Goal: Information Seeking & Learning: Learn about a topic

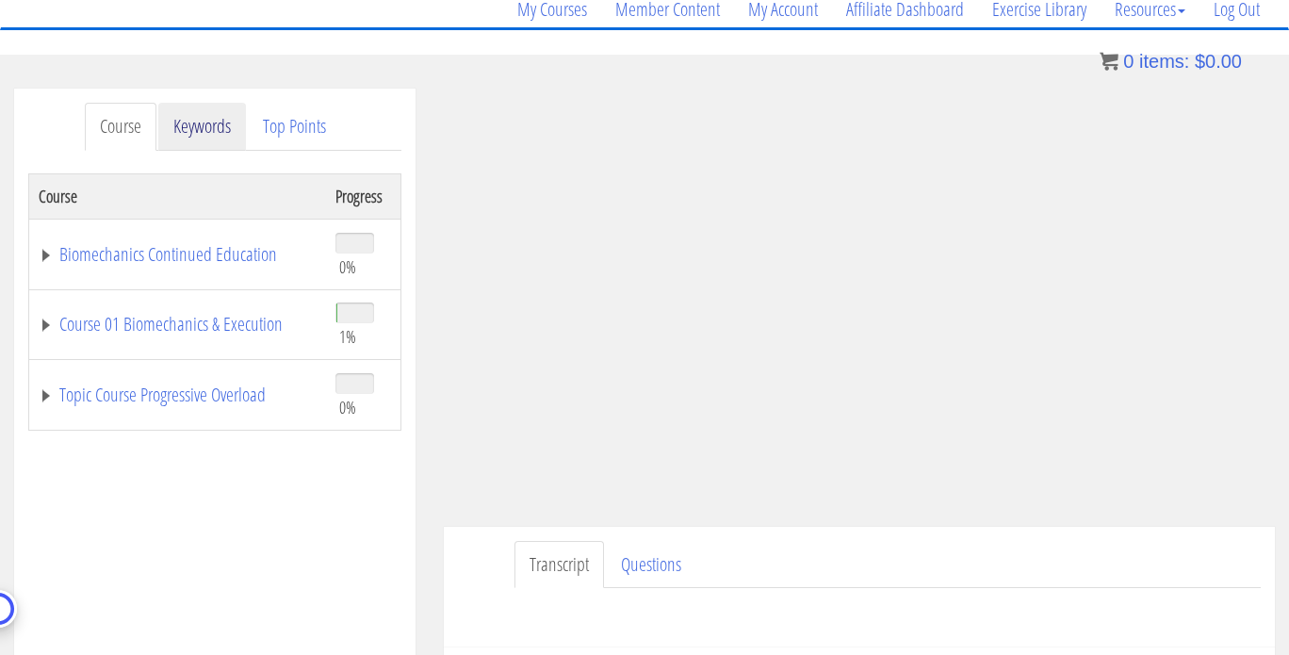
click at [214, 131] on link "Keywords" at bounding box center [202, 127] width 88 height 48
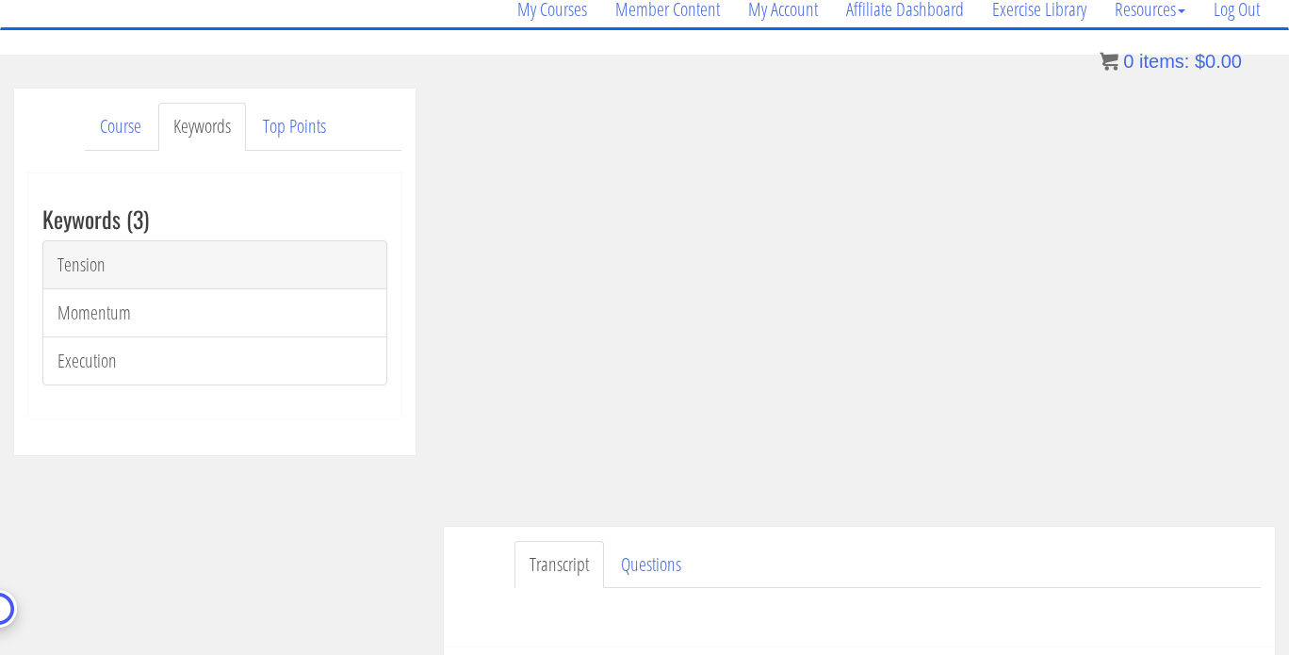
click at [111, 274] on link "Tension" at bounding box center [214, 264] width 345 height 49
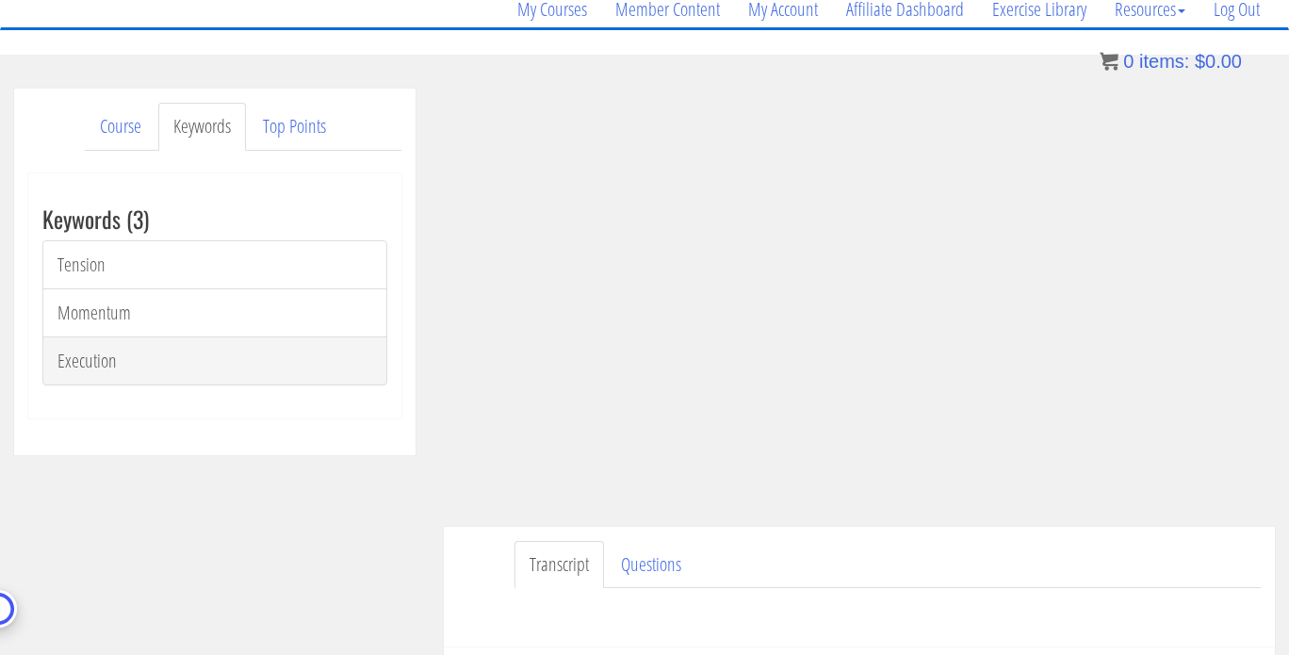
click at [114, 351] on link "Execution" at bounding box center [214, 360] width 345 height 49
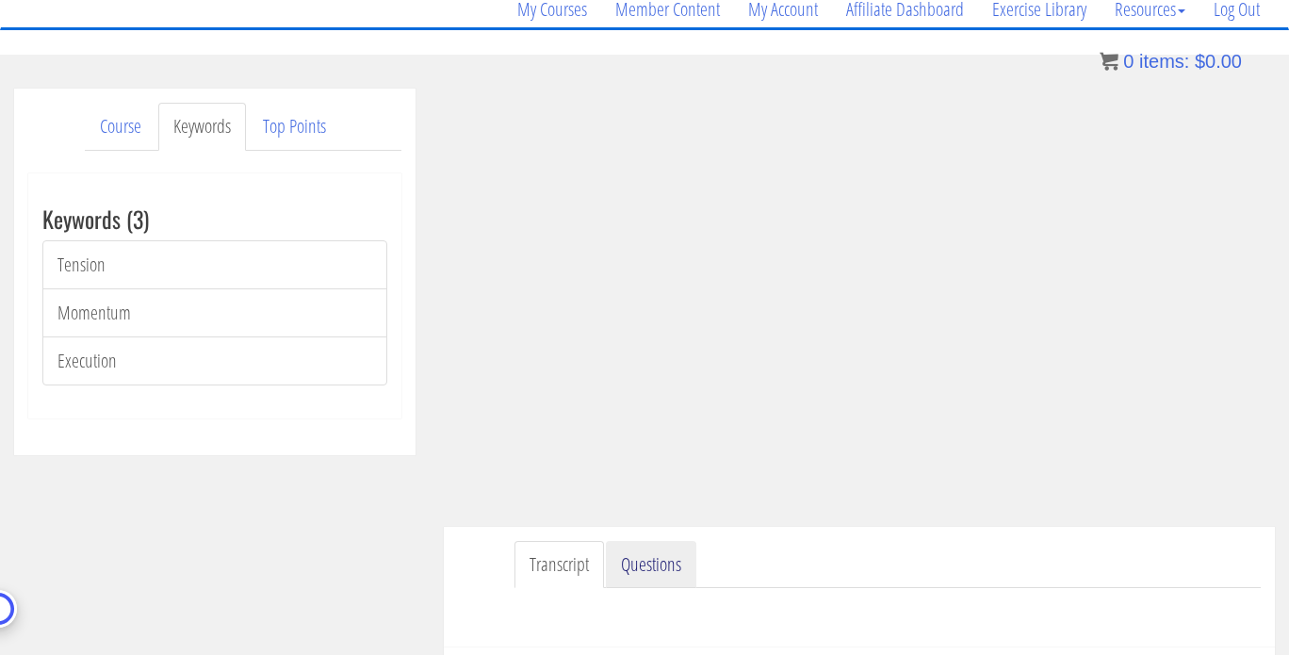
click at [647, 561] on link "Questions" at bounding box center [651, 565] width 90 height 48
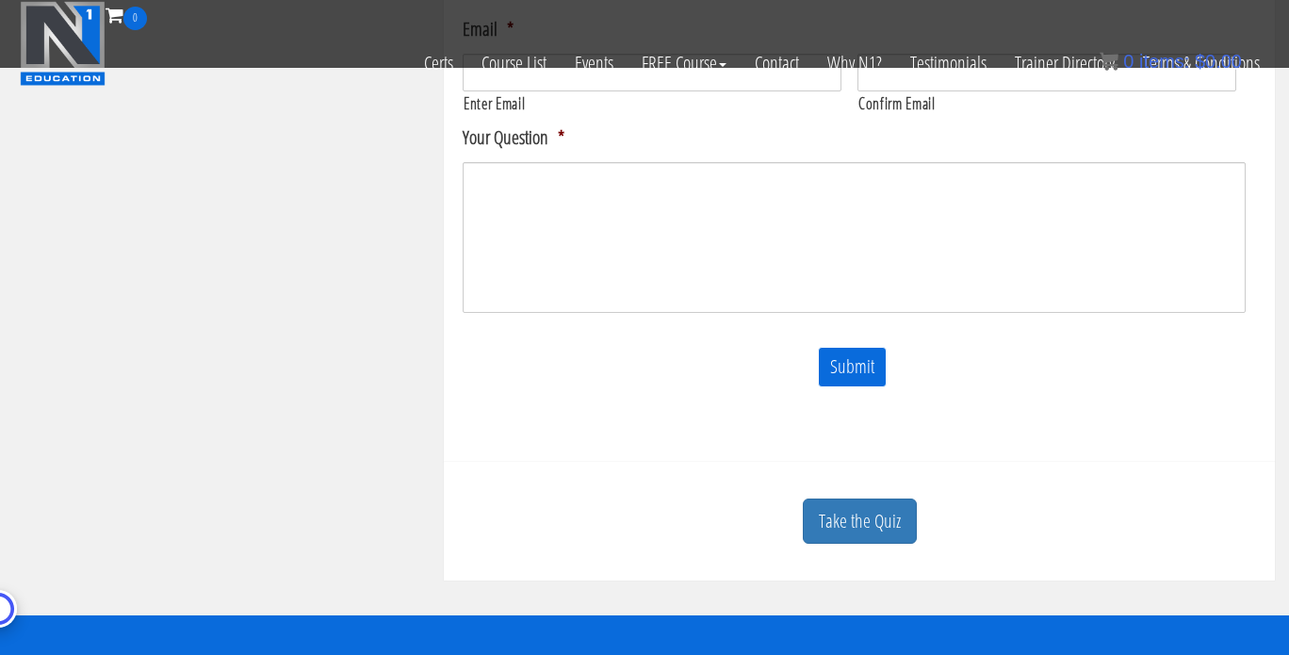
scroll to position [831, 0]
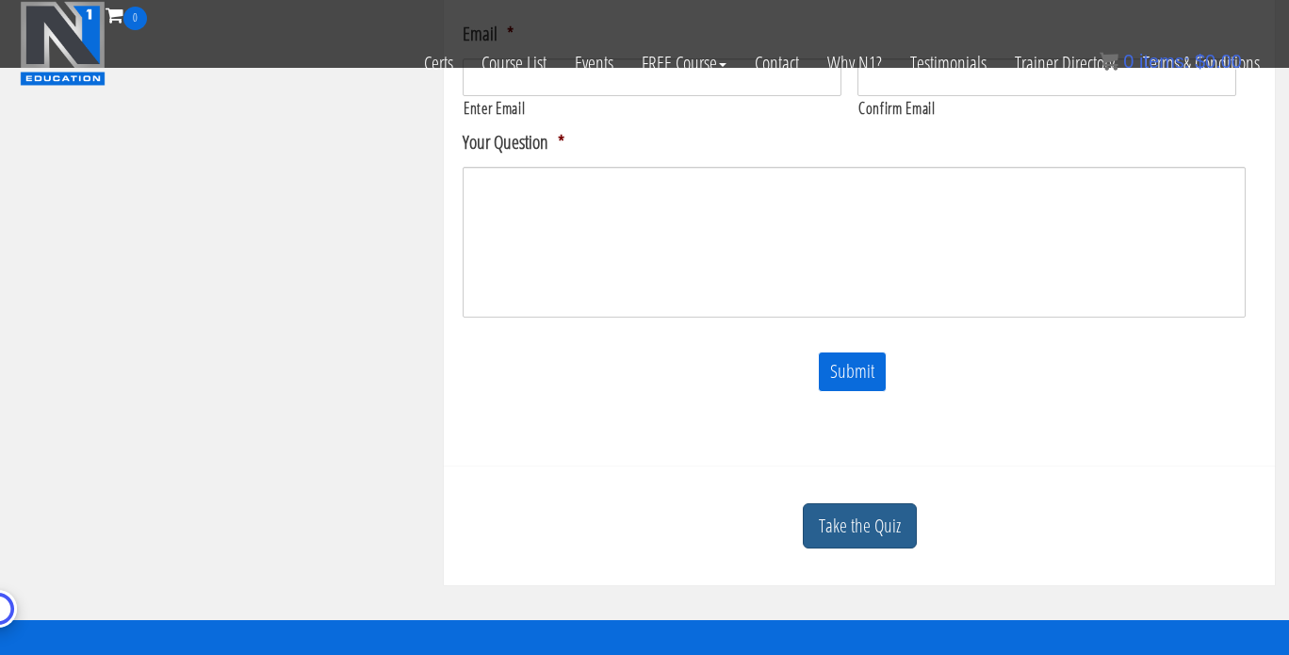
click at [854, 538] on link "Take the Quiz" at bounding box center [860, 526] width 114 height 46
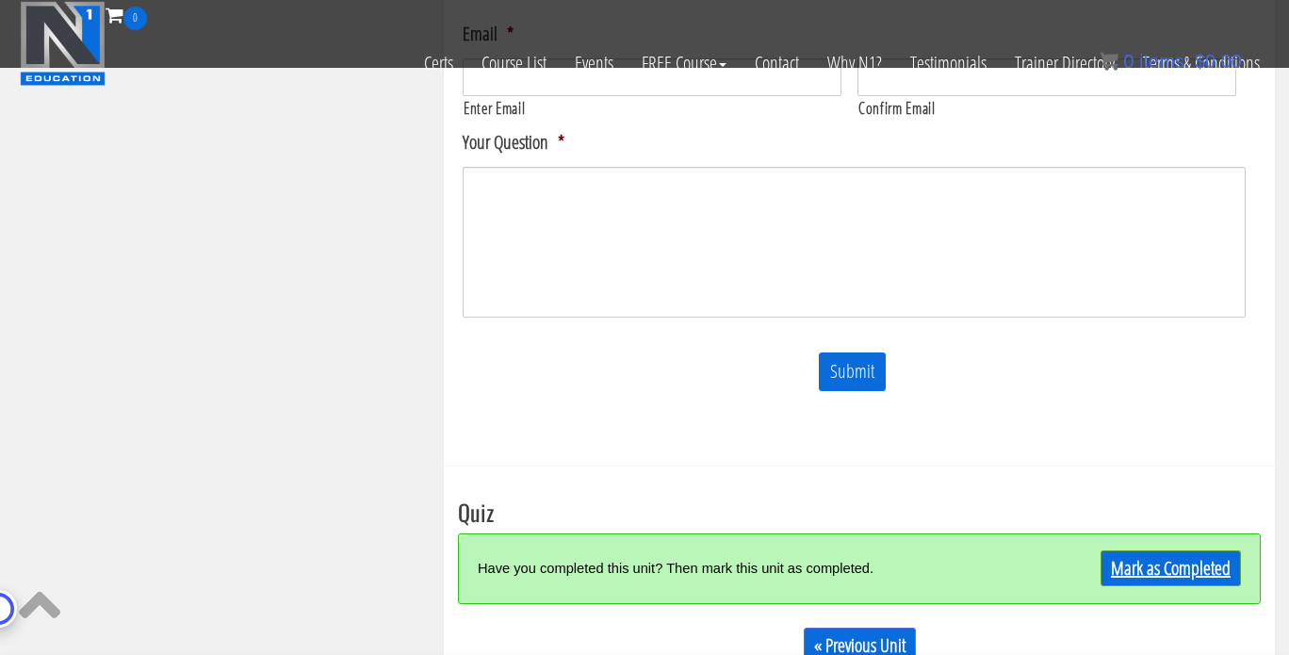
click at [1176, 564] on link "Mark as Completed" at bounding box center [1171, 568] width 140 height 36
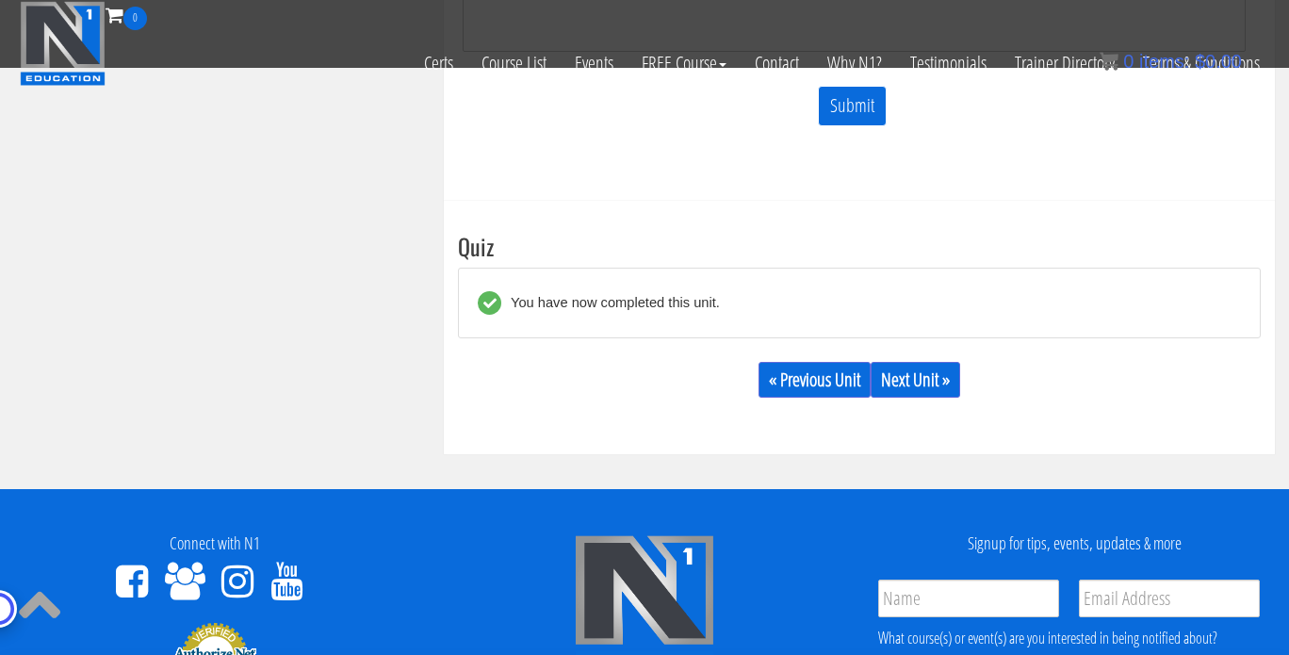
scroll to position [1083, 0]
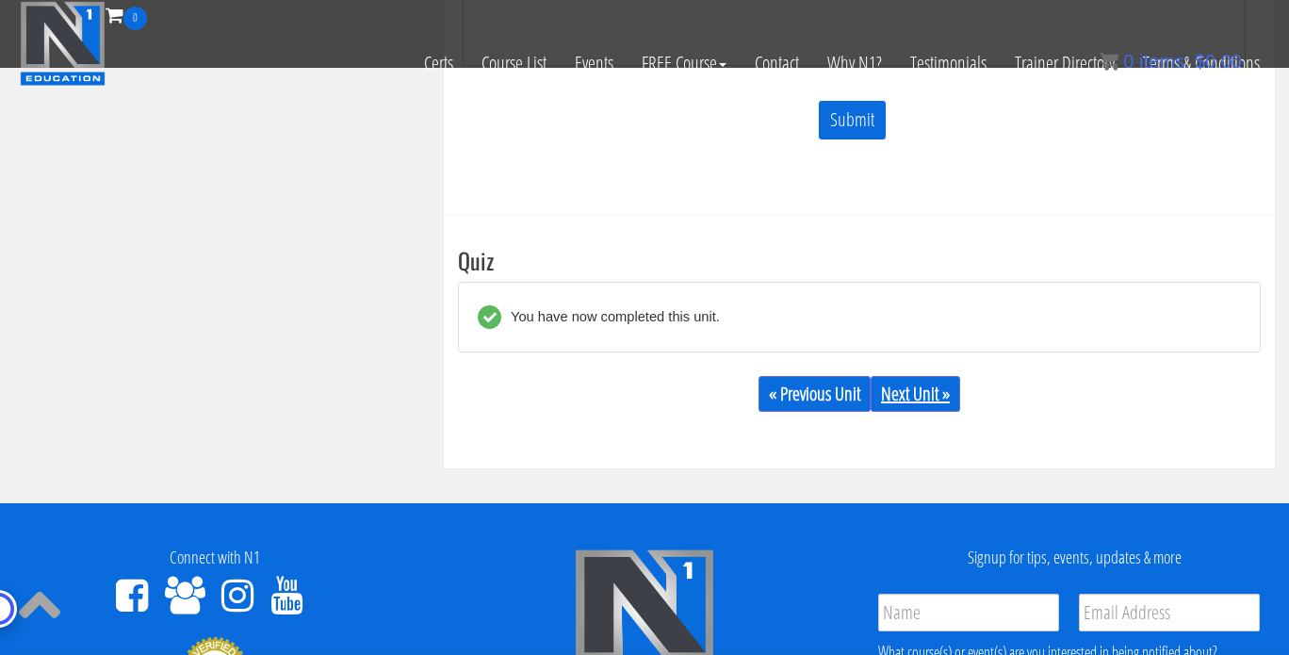
click at [927, 389] on link "Next Unit »" at bounding box center [916, 394] width 90 height 36
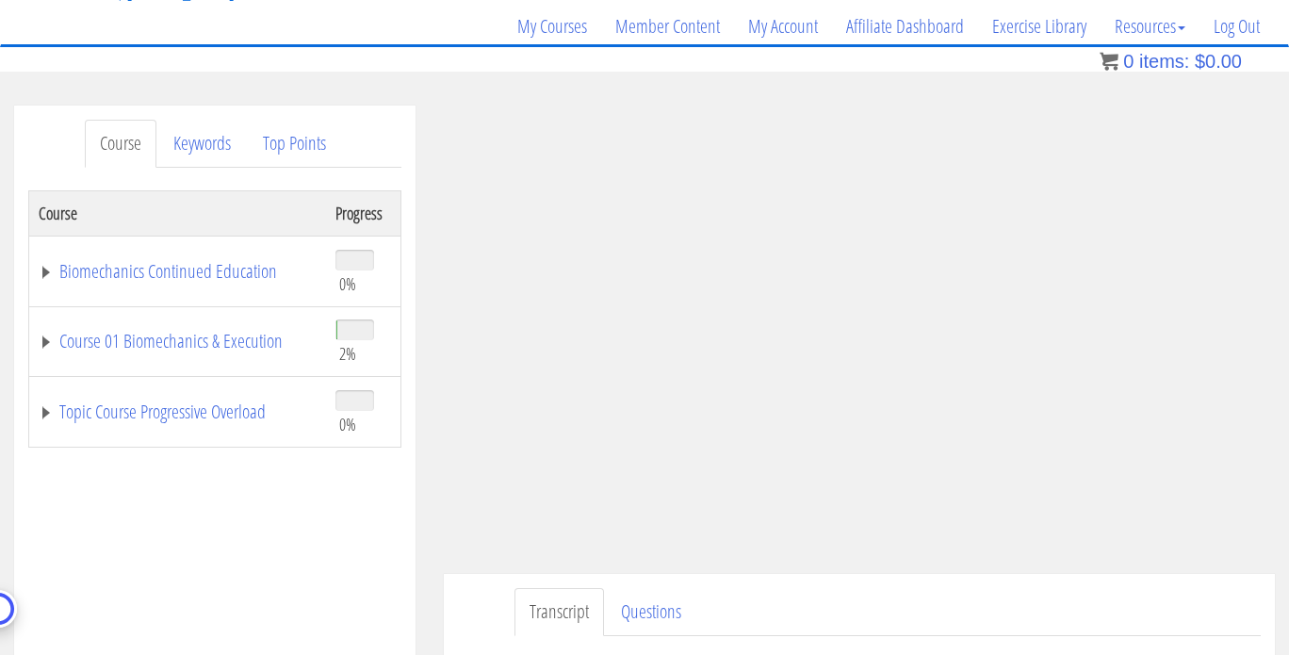
scroll to position [149, 0]
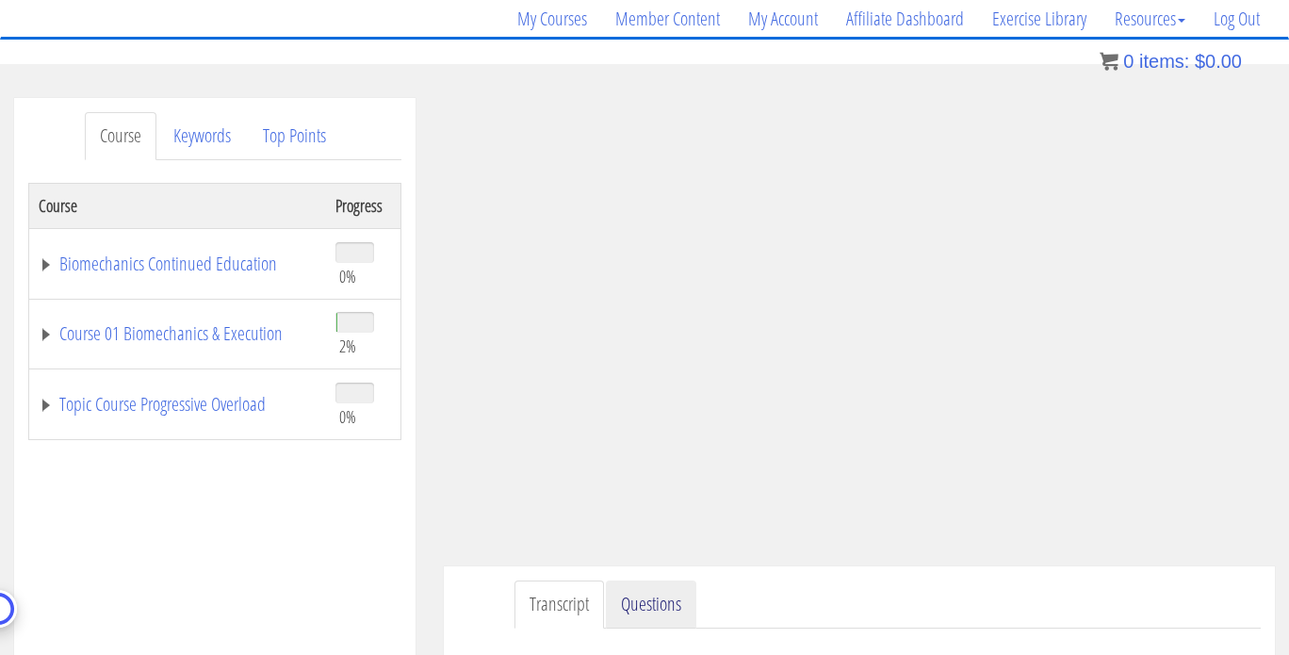
click at [679, 590] on link "Questions" at bounding box center [651, 604] width 90 height 48
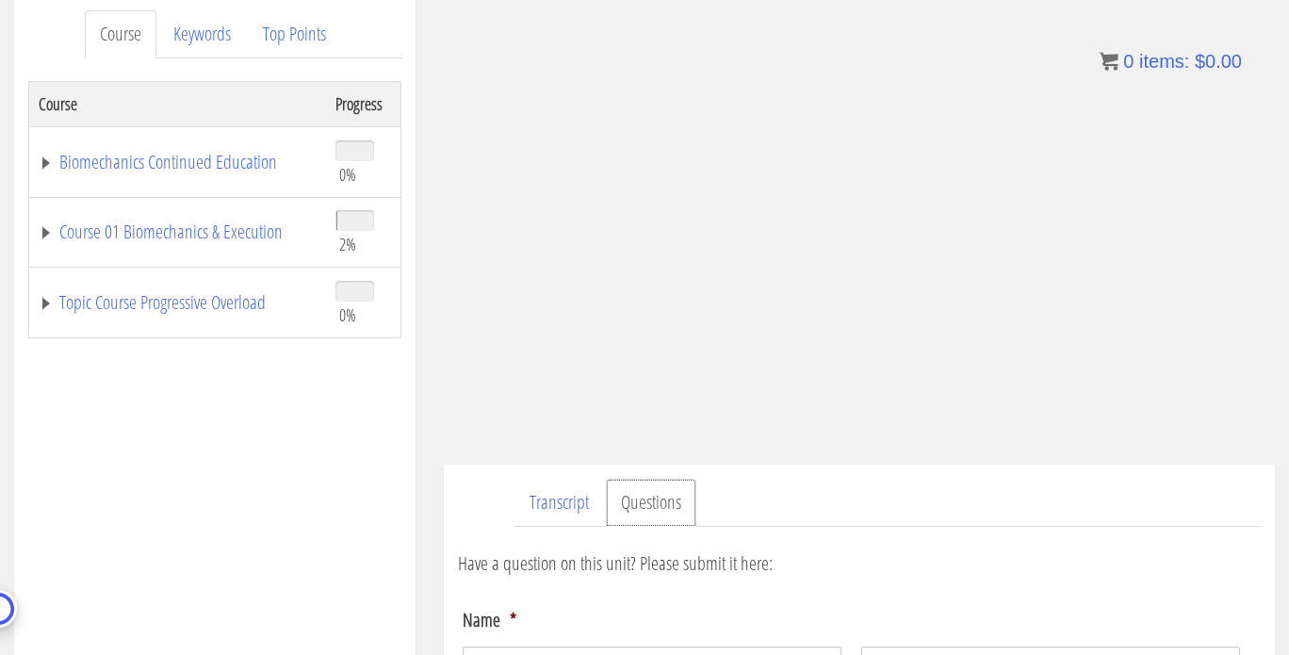
scroll to position [232, 0]
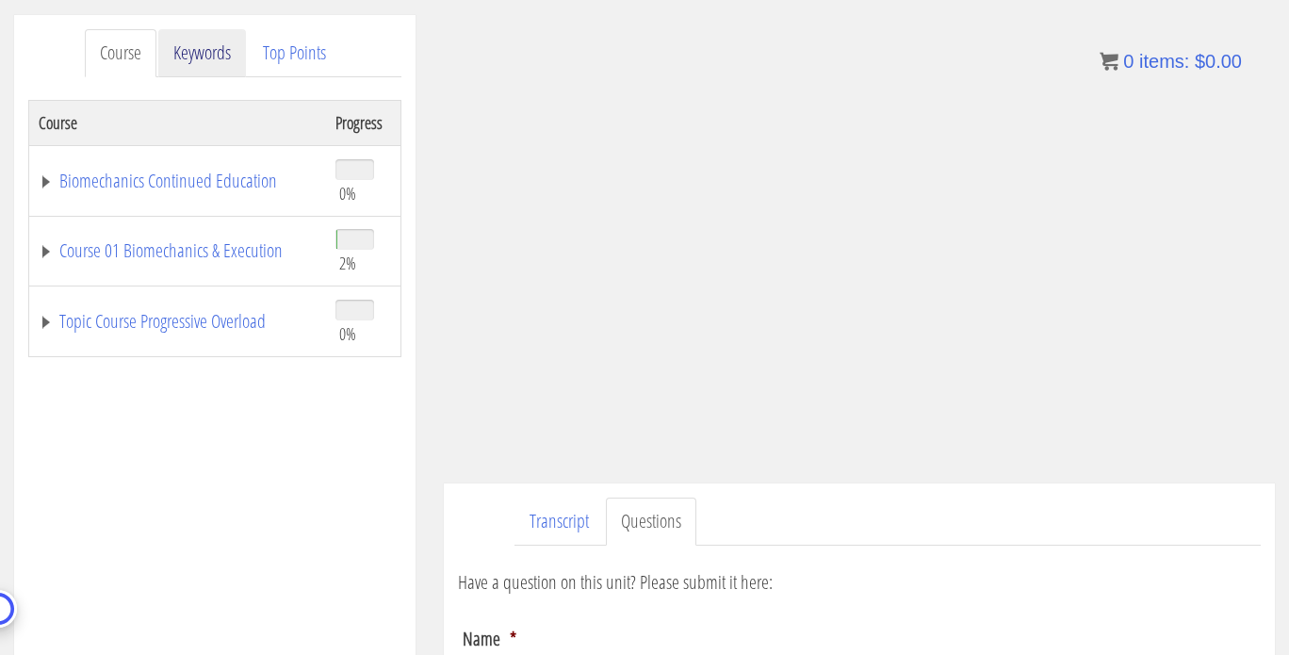
click at [181, 45] on link "Keywords" at bounding box center [202, 53] width 88 height 48
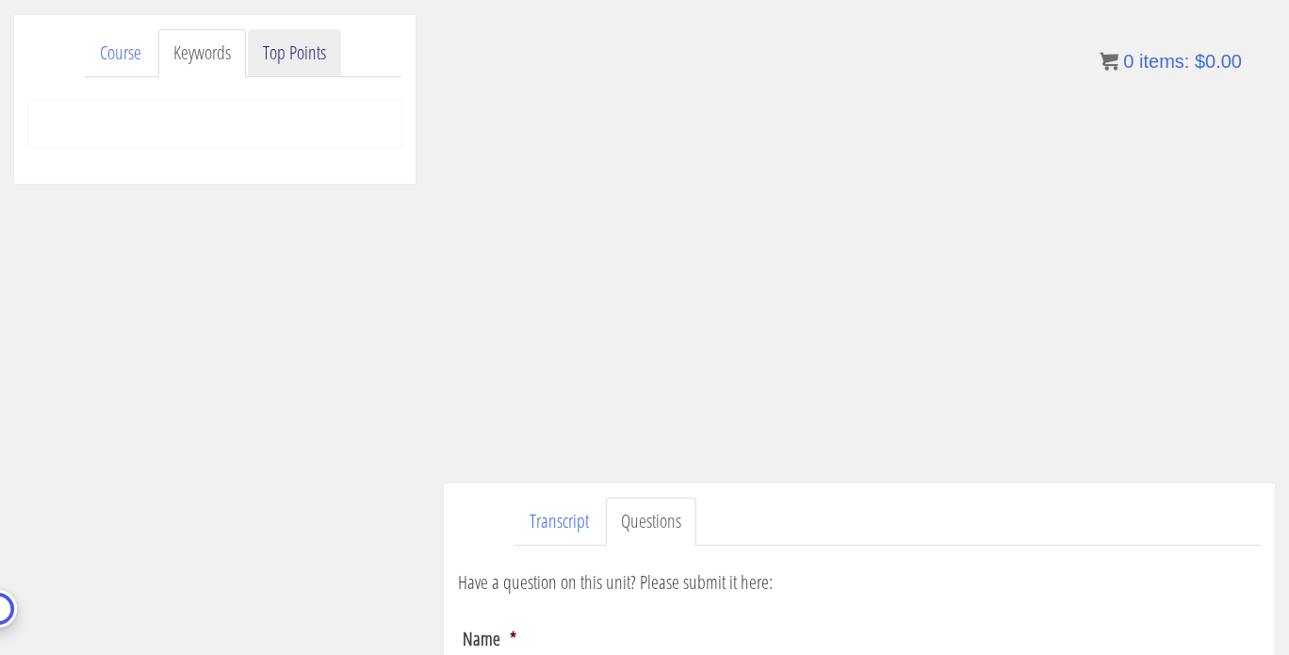
click at [282, 64] on link "Top Points" at bounding box center [294, 53] width 93 height 48
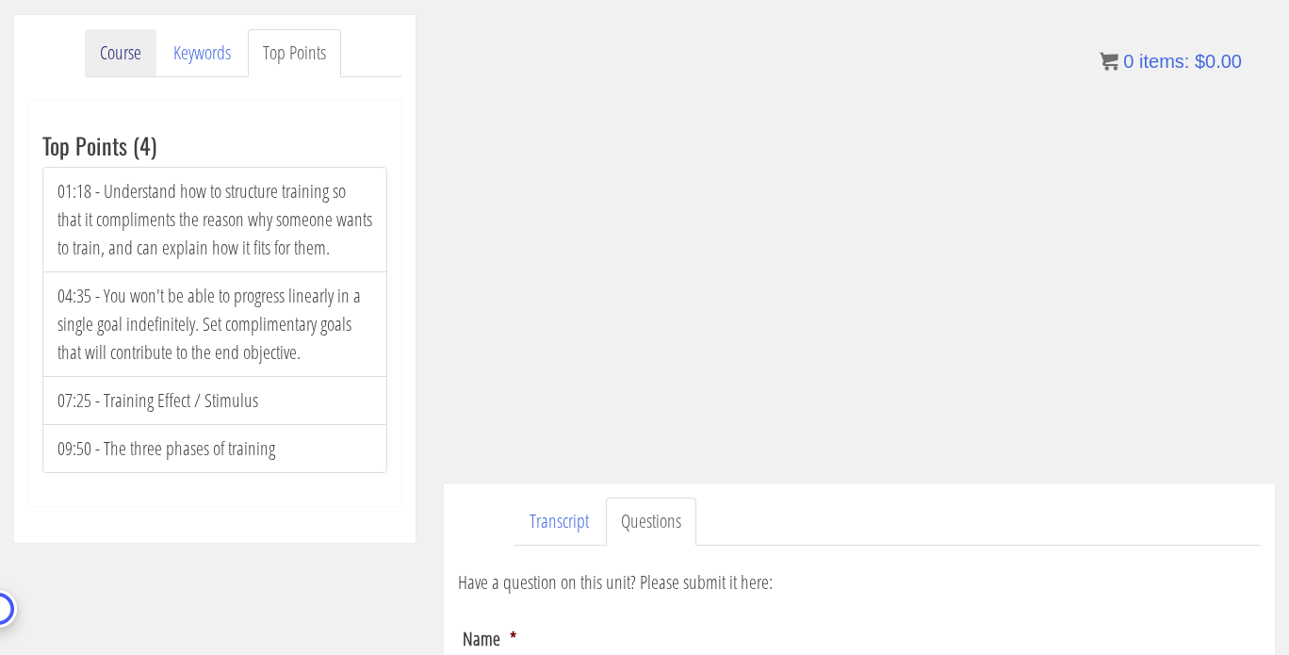
click at [149, 58] on link "Course" at bounding box center [121, 53] width 72 height 48
